Goal: Transaction & Acquisition: Purchase product/service

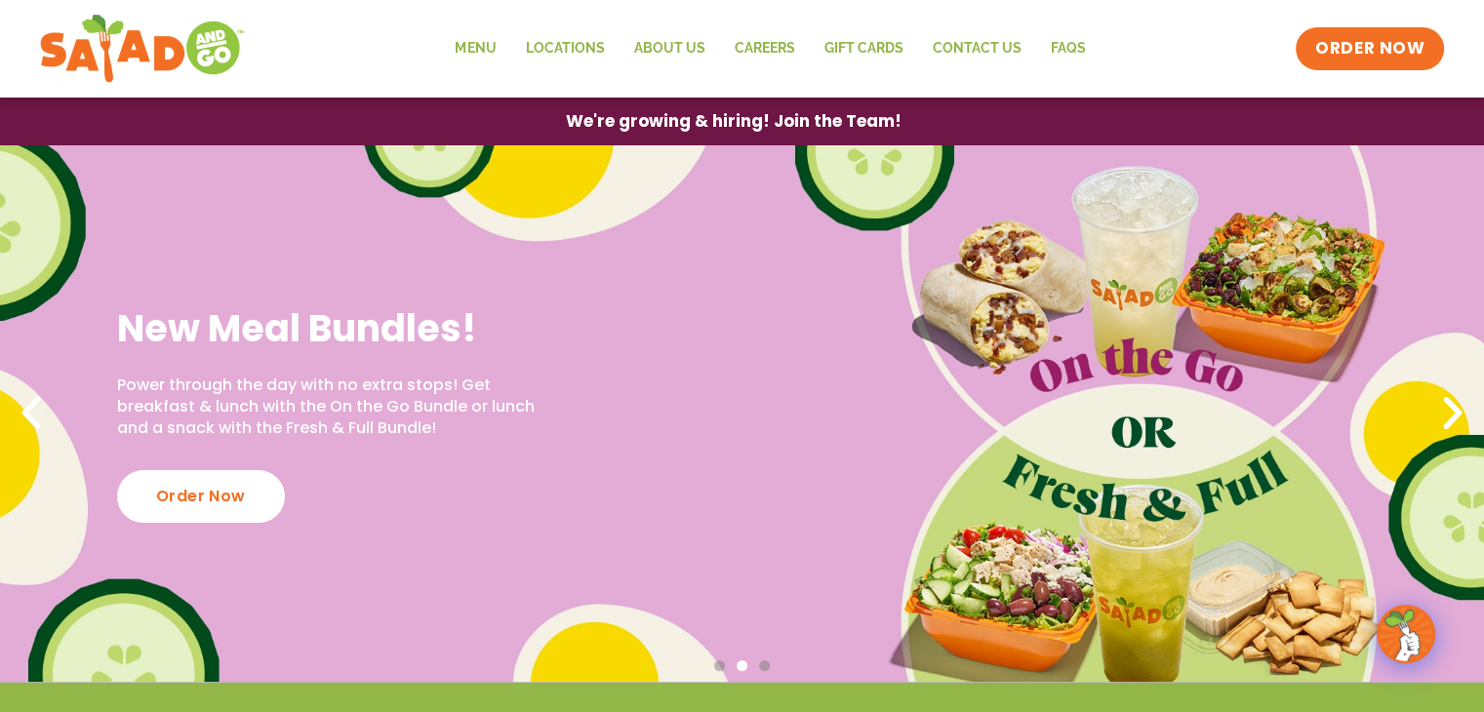
scroll to position [488, 0]
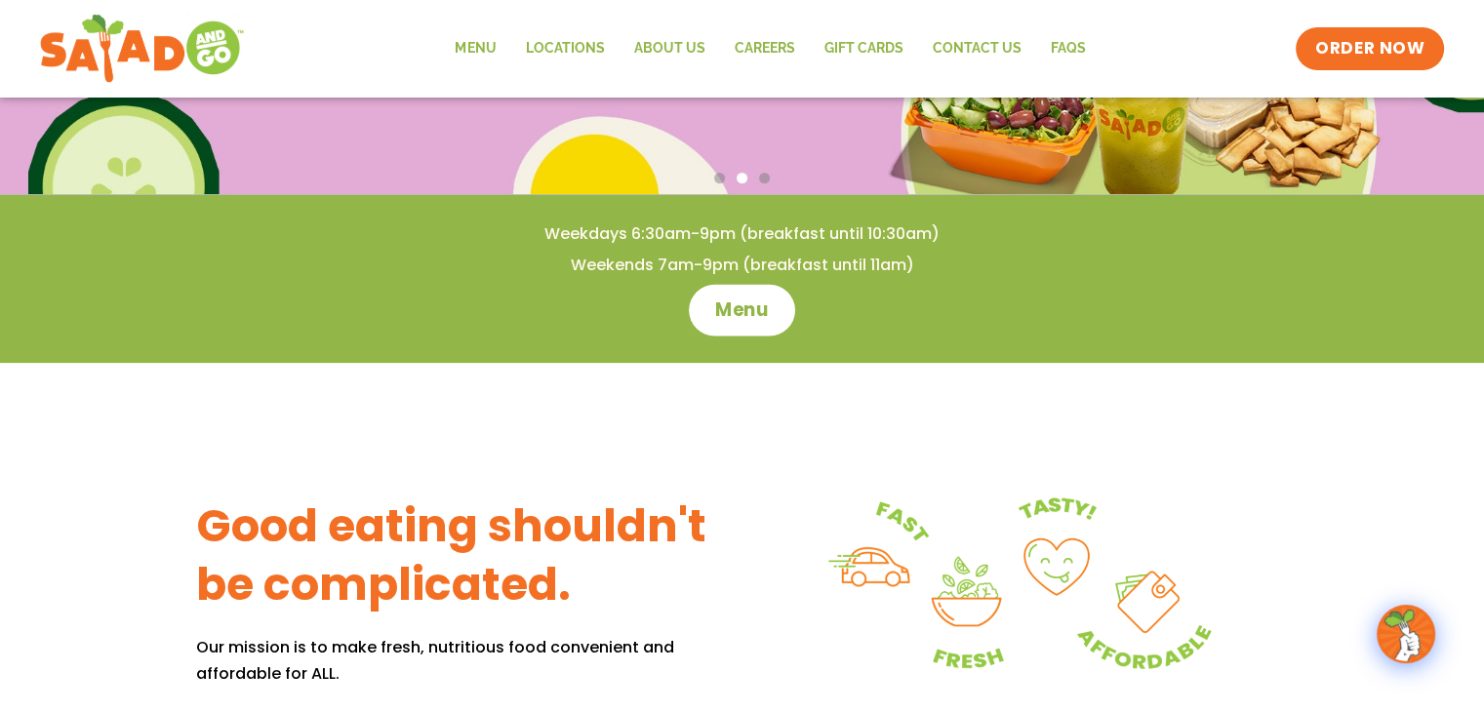
click at [733, 317] on span "Menu" at bounding box center [742, 310] width 56 height 25
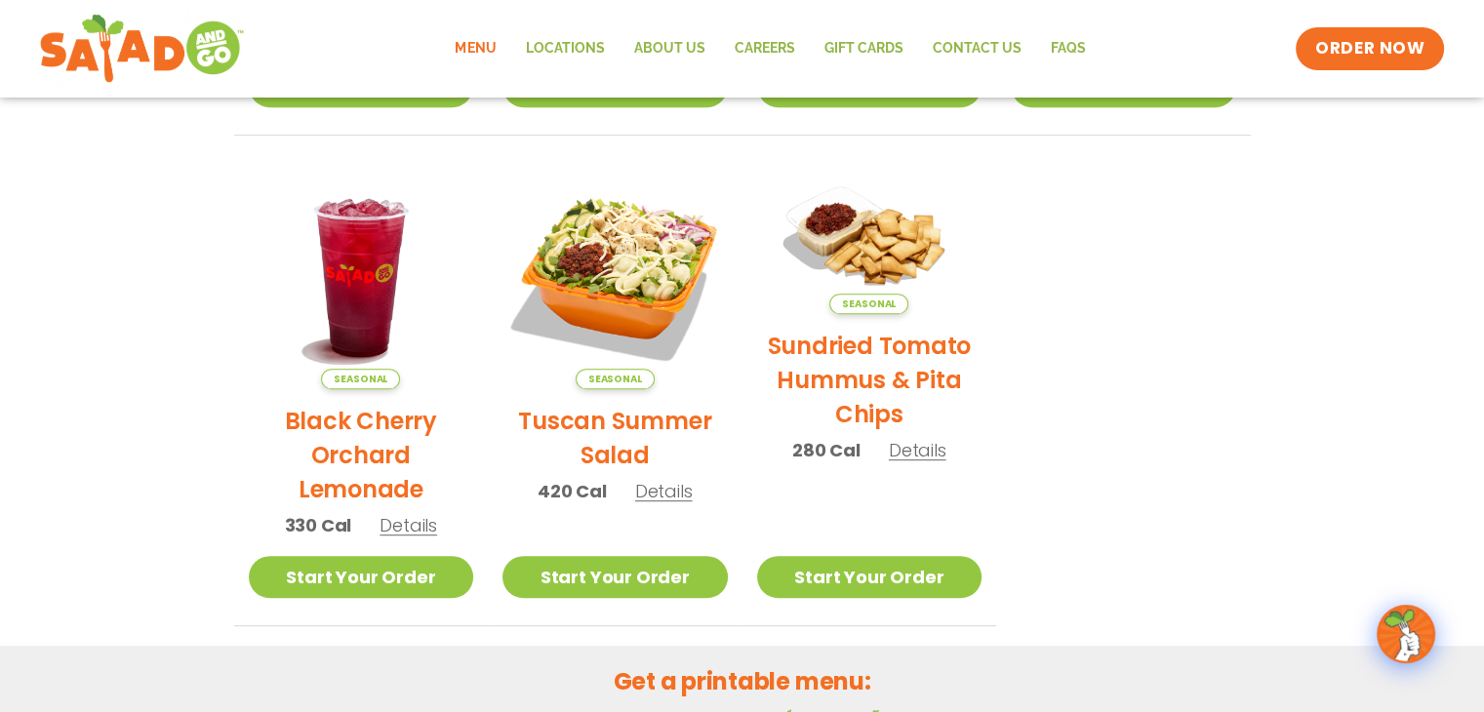
scroll to position [976, 0]
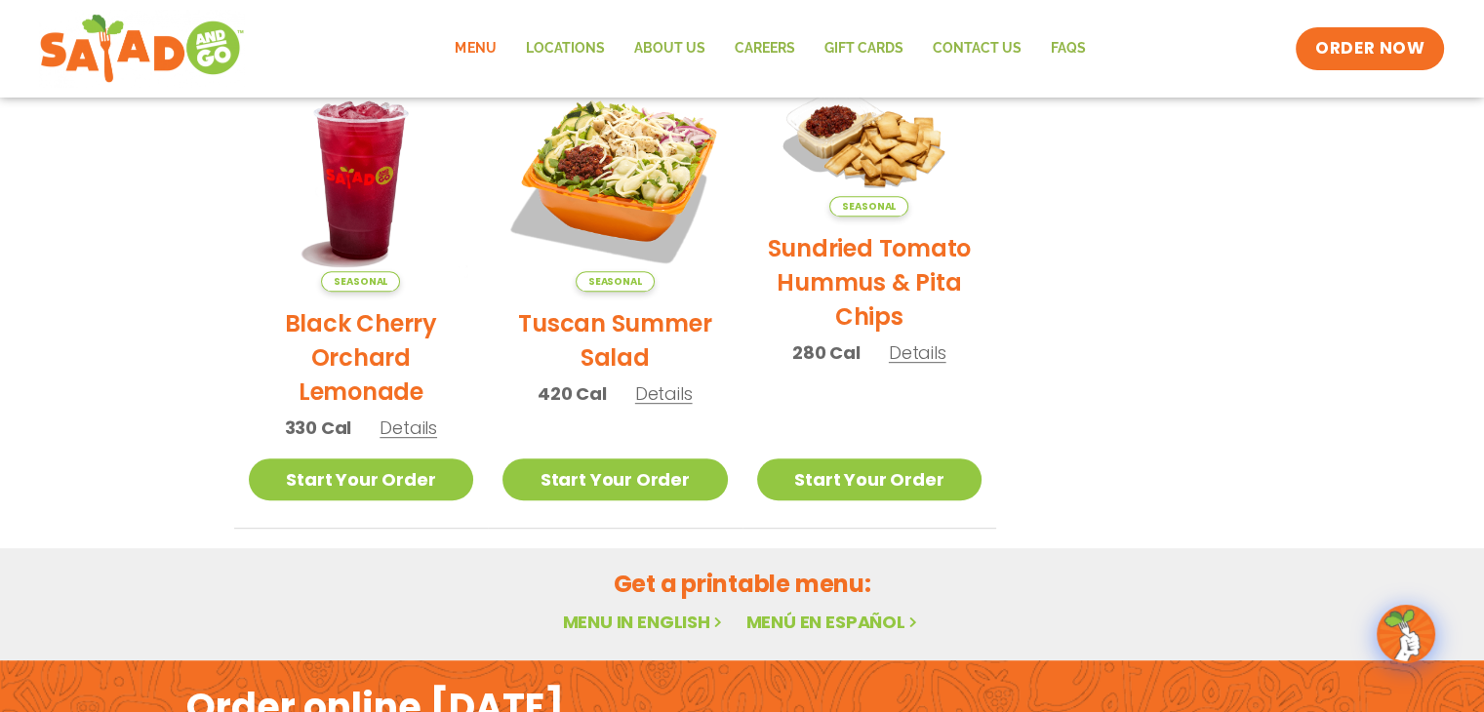
click at [628, 618] on link "Menu in English" at bounding box center [644, 622] width 164 height 24
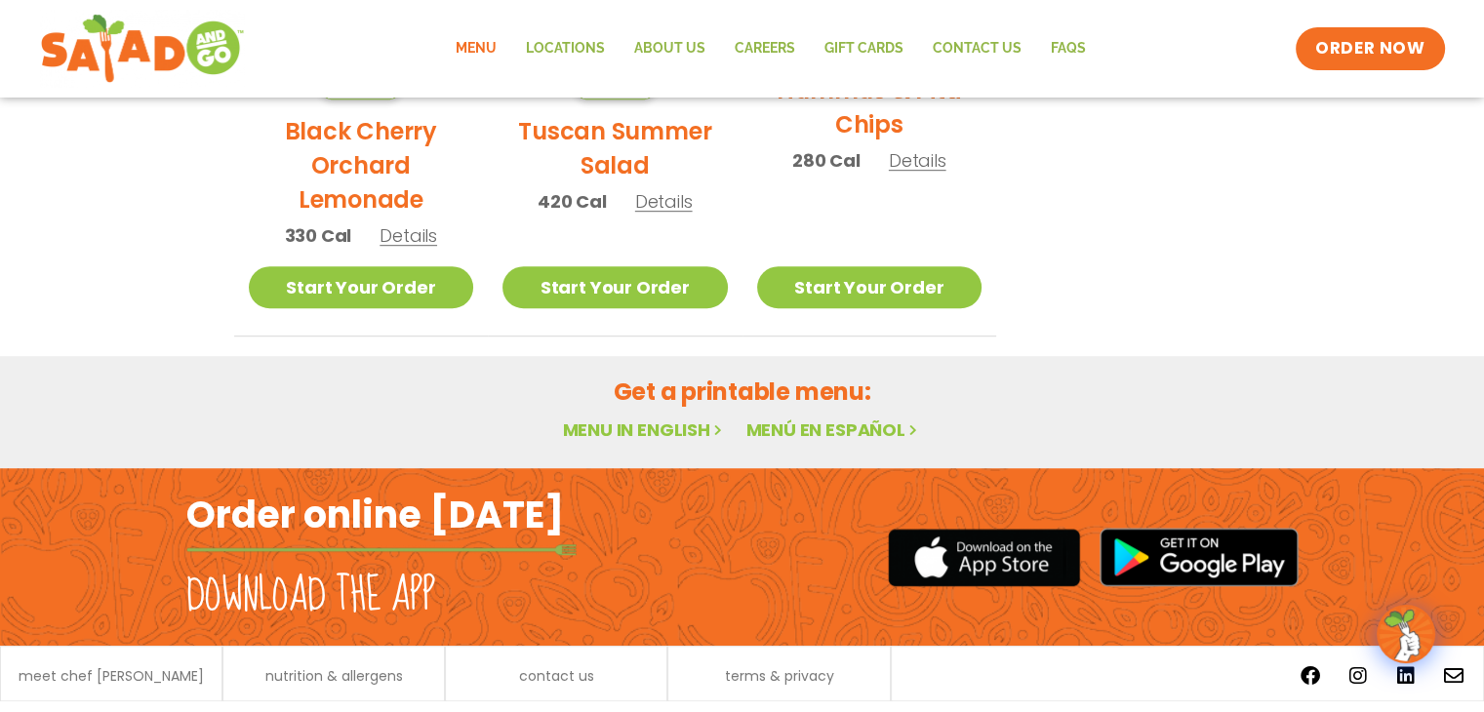
scroll to position [1171, 0]
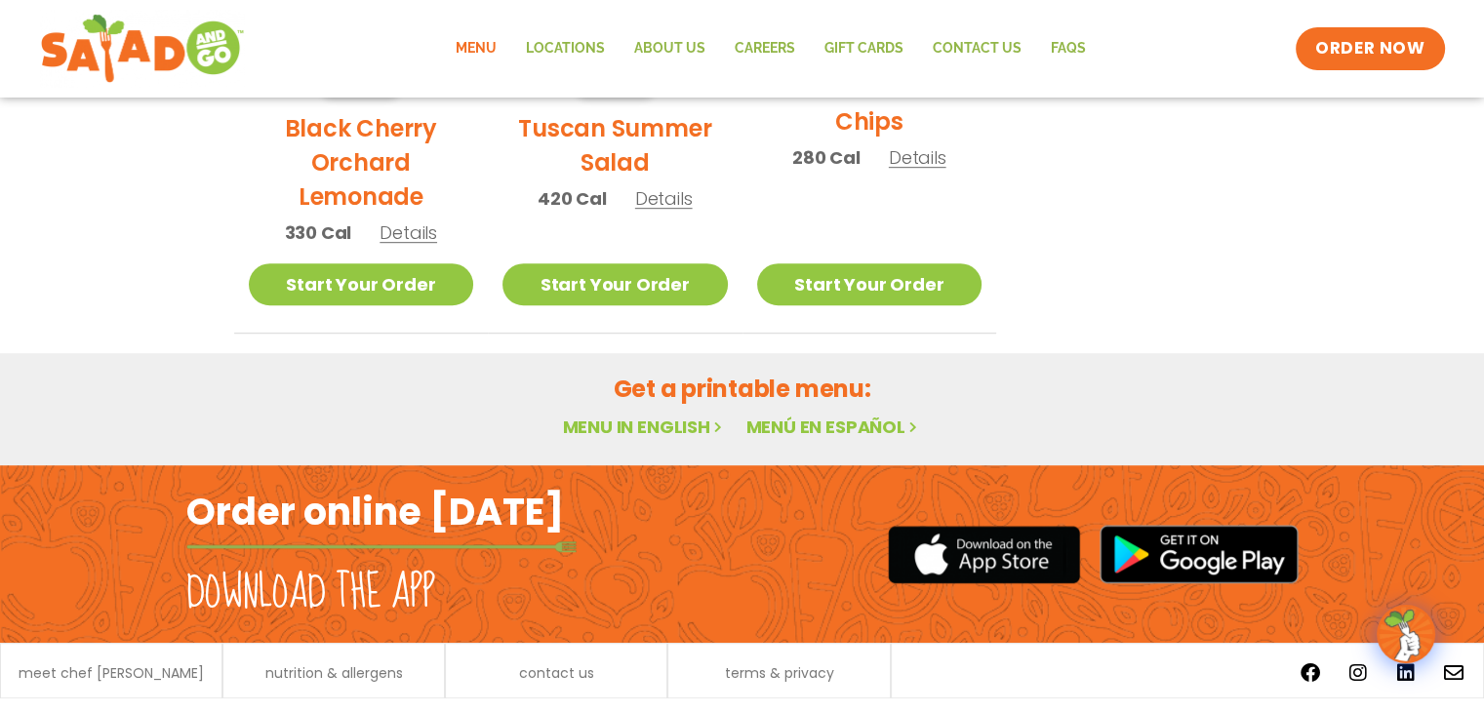
click at [683, 420] on link "Menu in English" at bounding box center [644, 427] width 164 height 24
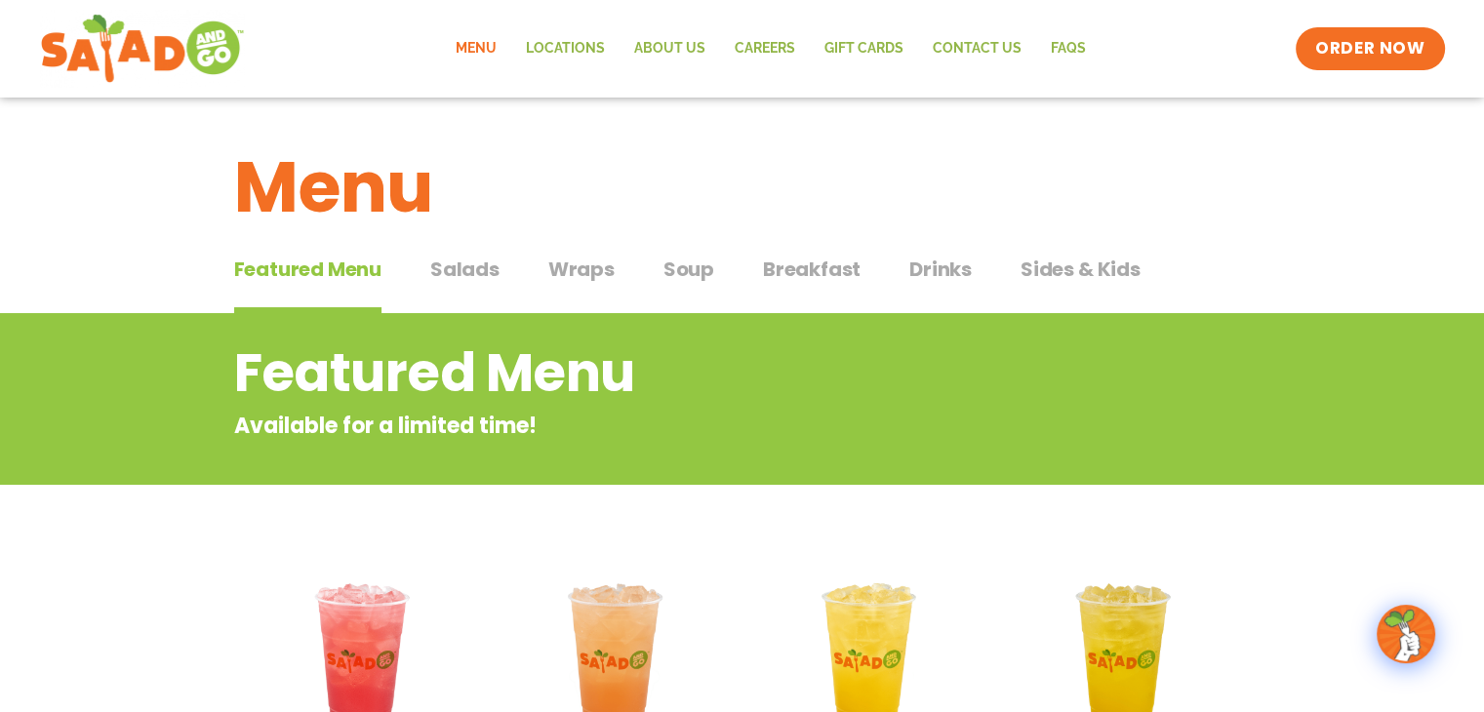
click at [476, 268] on span "Salads" at bounding box center [464, 269] width 69 height 29
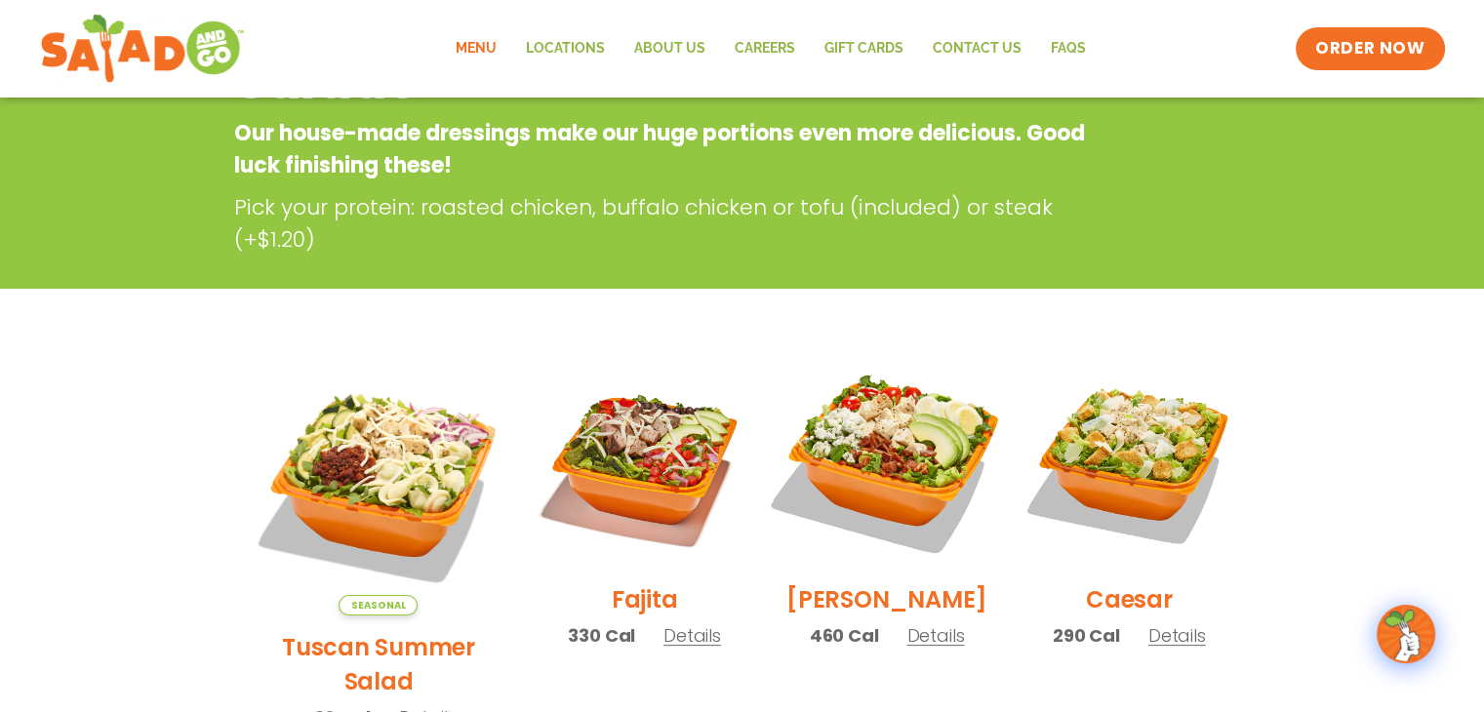
scroll to position [390, 0]
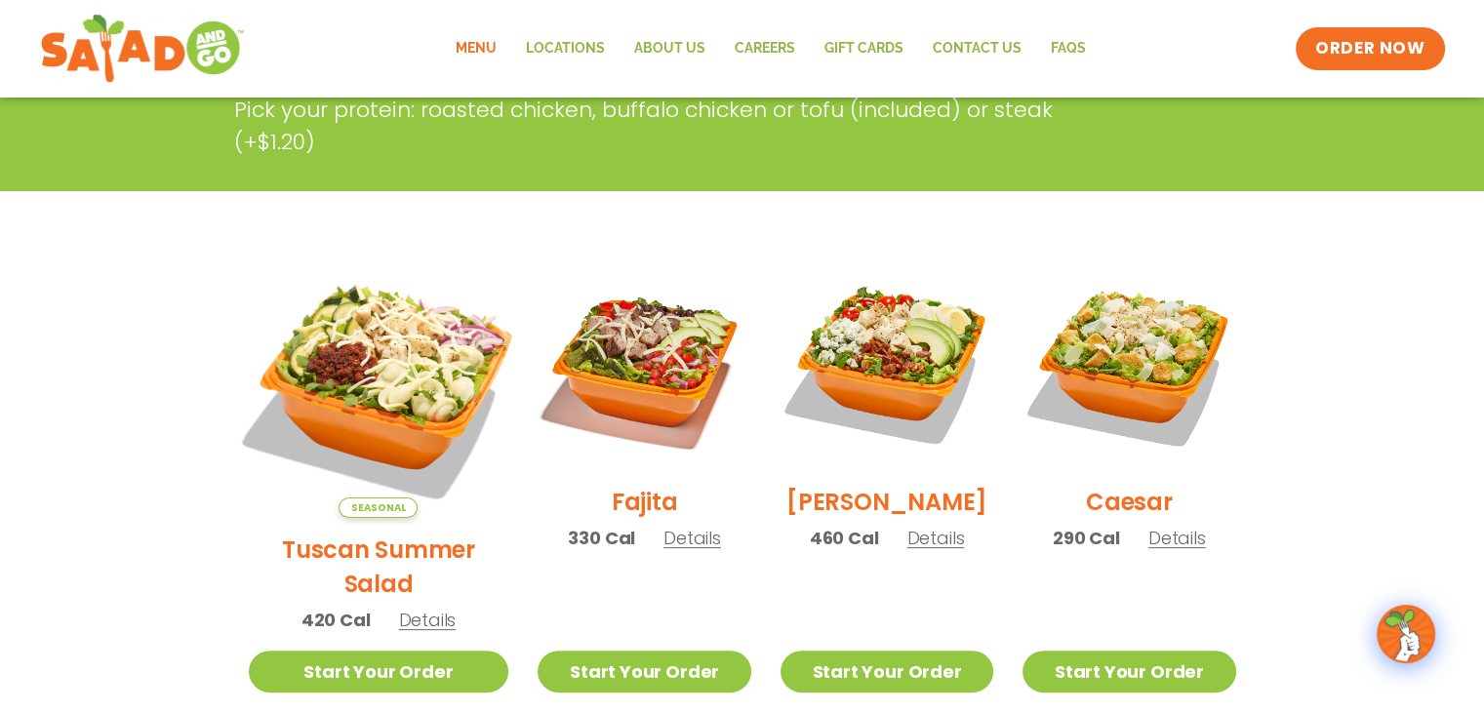
click at [367, 373] on img at bounding box center [377, 387] width 305 height 305
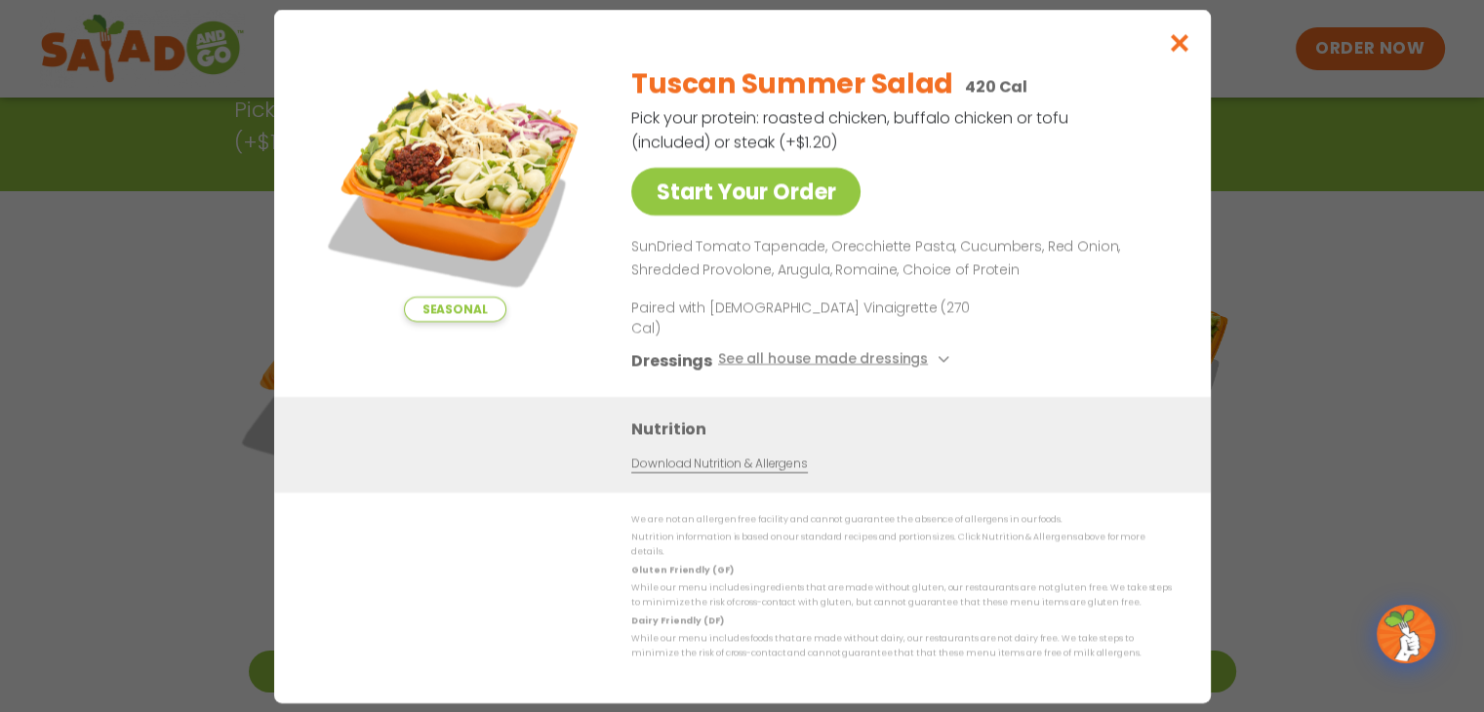
click at [367, 322] on div "Seasonal" at bounding box center [454, 185] width 273 height 273
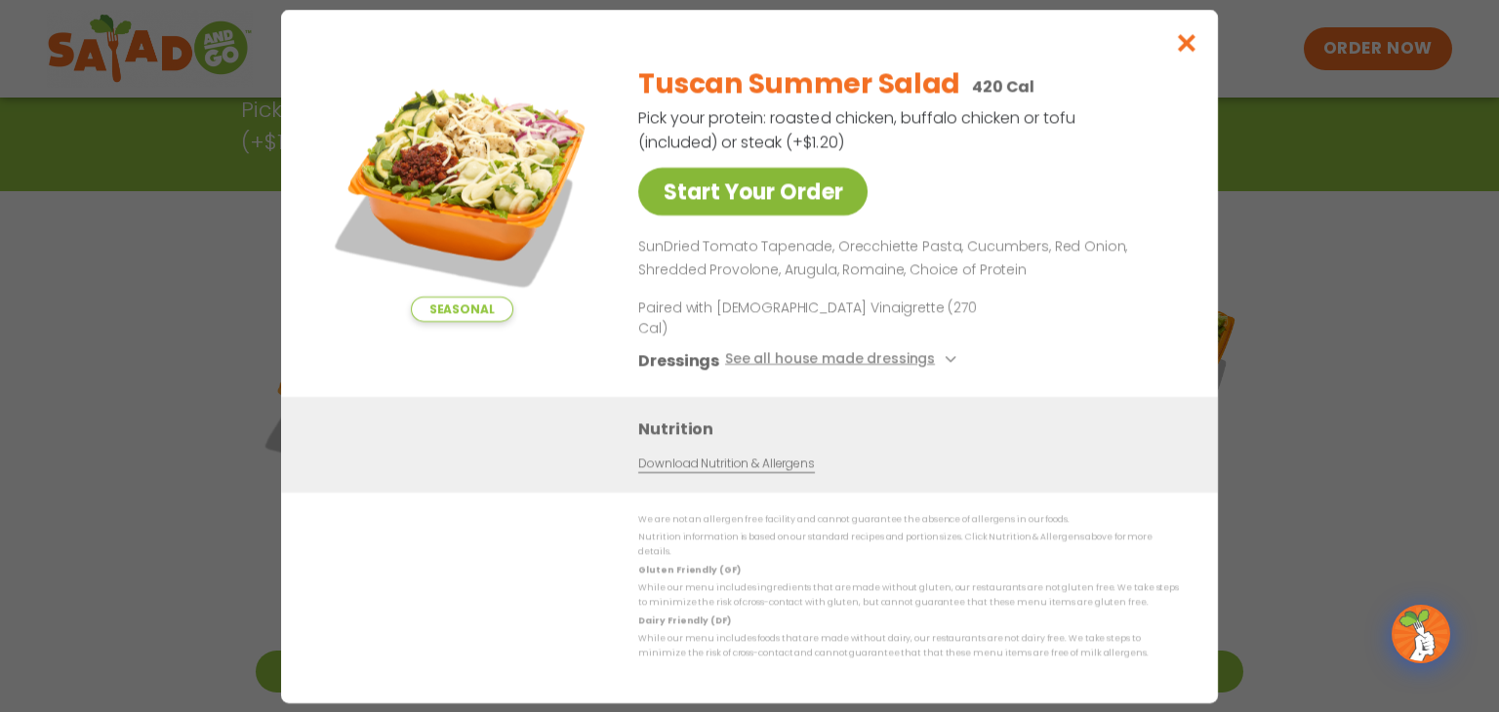
click at [761, 206] on link "Start Your Order" at bounding box center [752, 192] width 229 height 48
click at [1183, 53] on icon "Close modal" at bounding box center [1186, 42] width 24 height 20
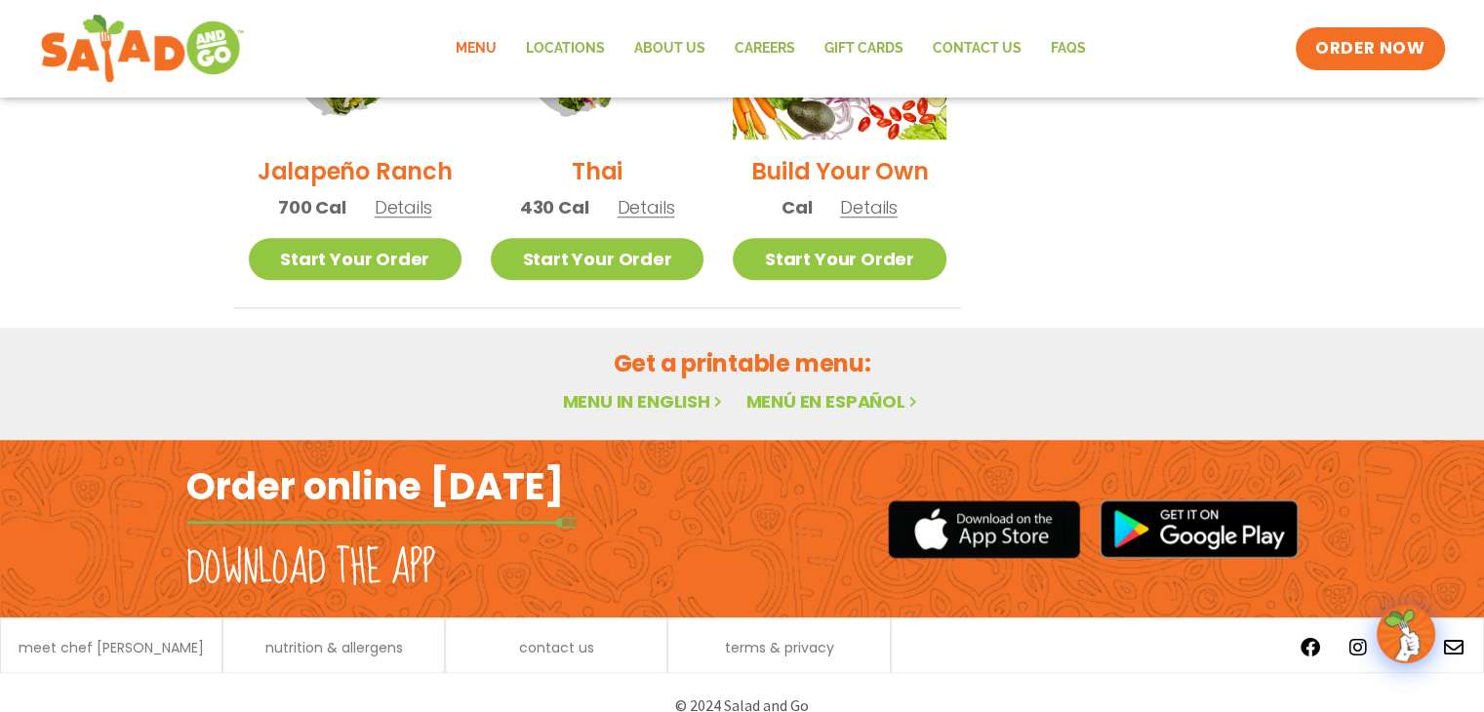
scroll to position [923, 0]
